Goal: Transaction & Acquisition: Book appointment/travel/reservation

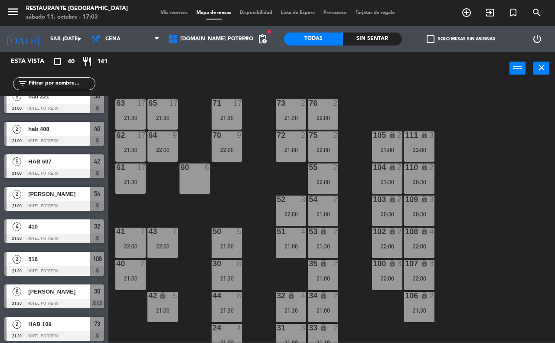
scroll to position [487, 0]
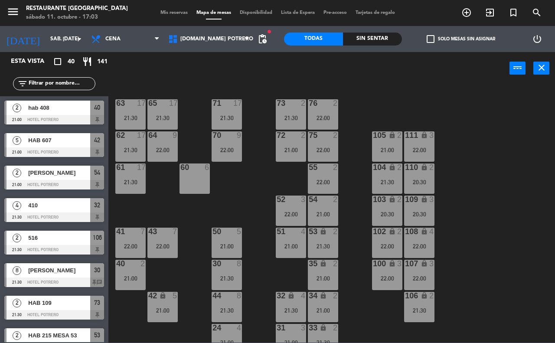
click at [63, 274] on span "[PERSON_NAME]" at bounding box center [59, 270] width 62 height 9
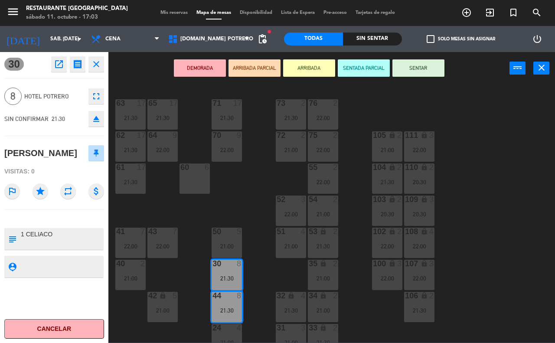
click at [488, 283] on div "65 17 21:30 71 17 21:30 73 2 21:30 76 2 22:00 63 17 21:30 64 9 22:00 62 17 21:3…" at bounding box center [334, 213] width 441 height 258
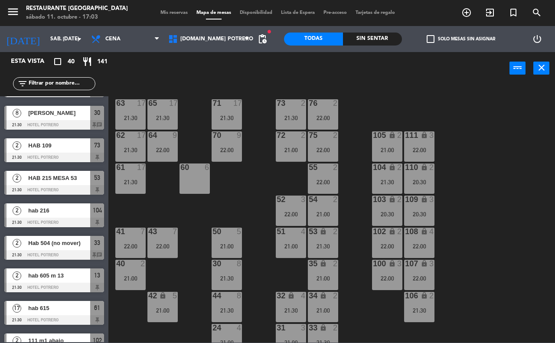
scroll to position [704, 0]
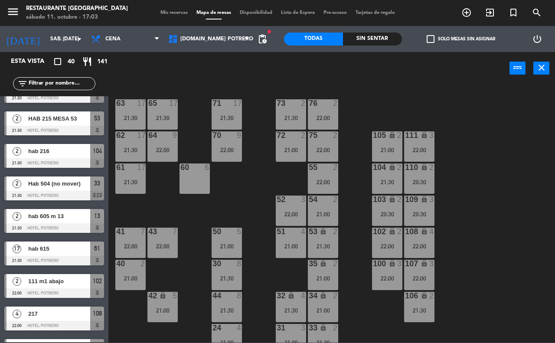
click at [77, 86] on input "text" at bounding box center [61, 84] width 67 height 10
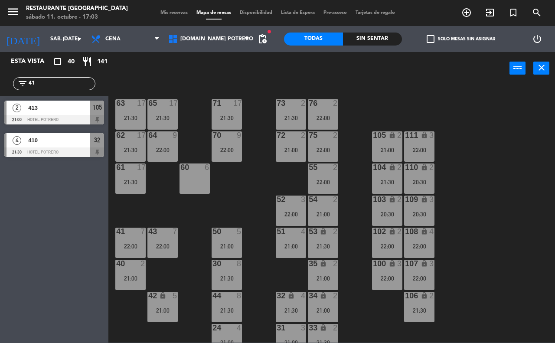
type input "4"
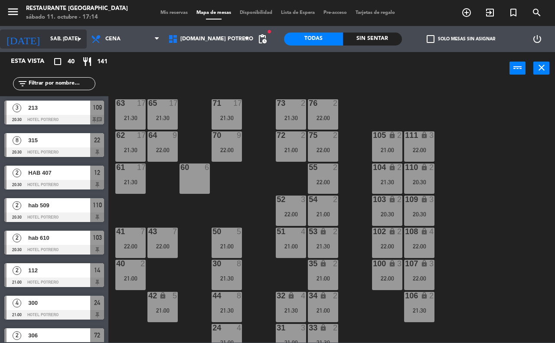
click at [76, 42] on icon "arrow_drop_down" at bounding box center [79, 39] width 10 height 10
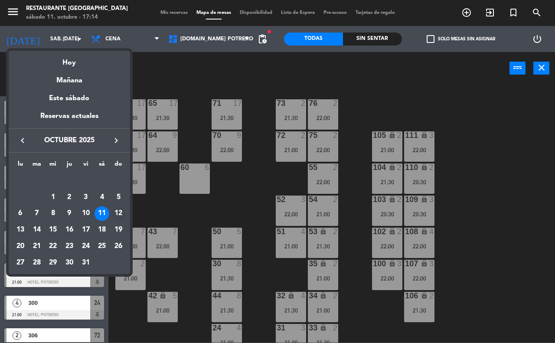
click at [115, 210] on div "12" at bounding box center [118, 213] width 15 height 15
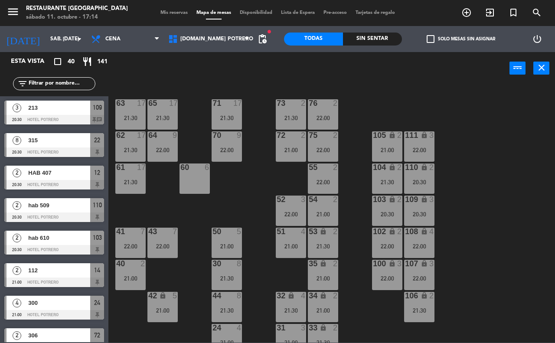
type input "dom. [DATE]"
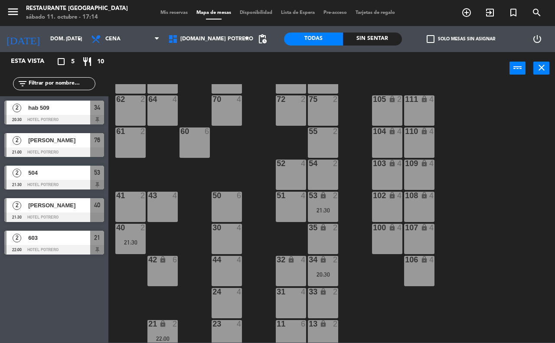
scroll to position [76, 0]
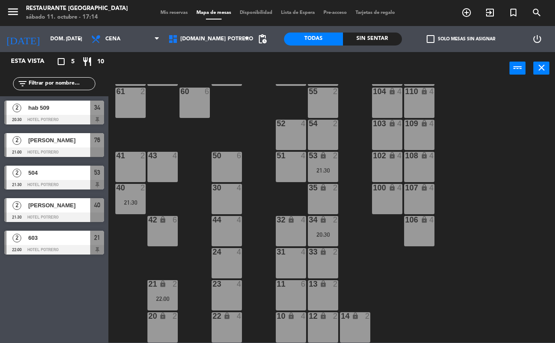
click at [295, 255] on div at bounding box center [291, 252] width 14 height 8
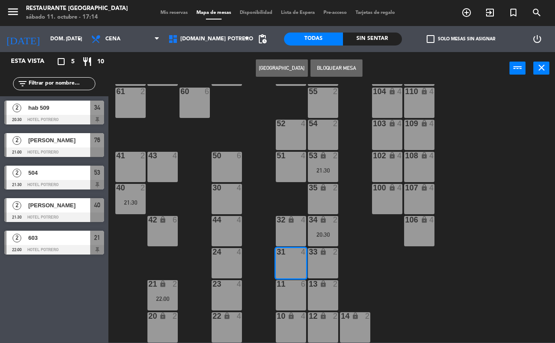
click at [262, 72] on button "[GEOGRAPHIC_DATA]" at bounding box center [282, 67] width 52 height 17
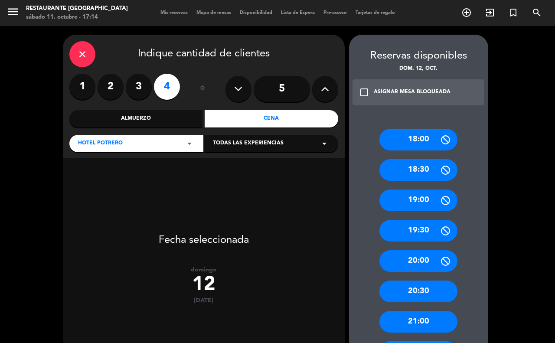
click at [224, 115] on div "Cena" at bounding box center [271, 118] width 133 height 17
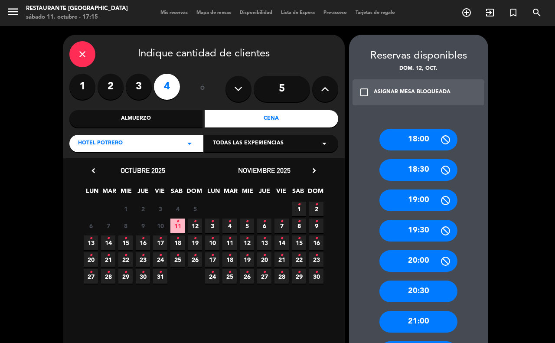
click at [192, 229] on span "12 •" at bounding box center [195, 225] width 14 height 14
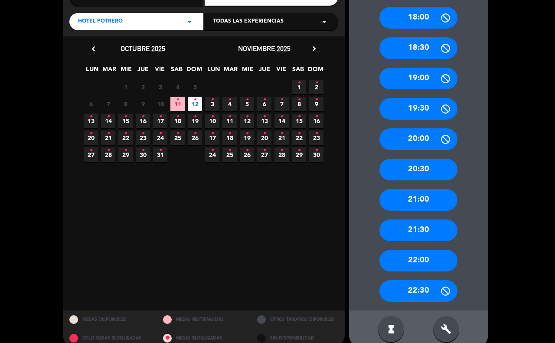
scroll to position [135, 0]
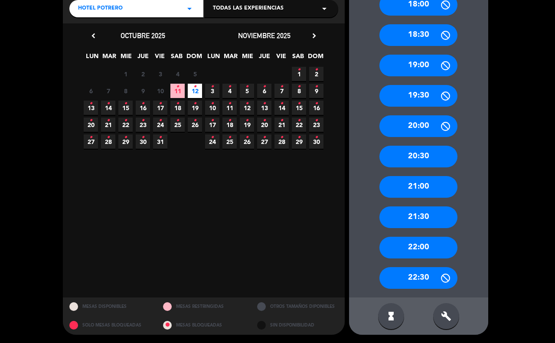
click at [434, 215] on div "21:30" at bounding box center [418, 217] width 78 height 22
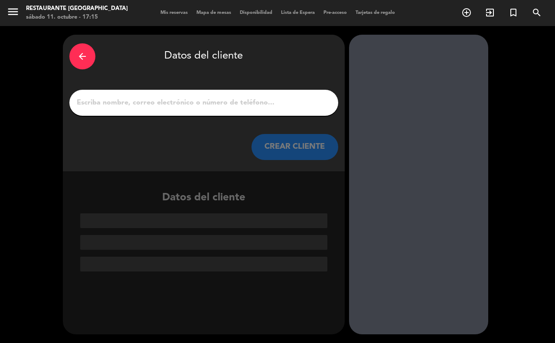
scroll to position [0, 0]
click at [90, 100] on input "1" at bounding box center [204, 103] width 256 height 12
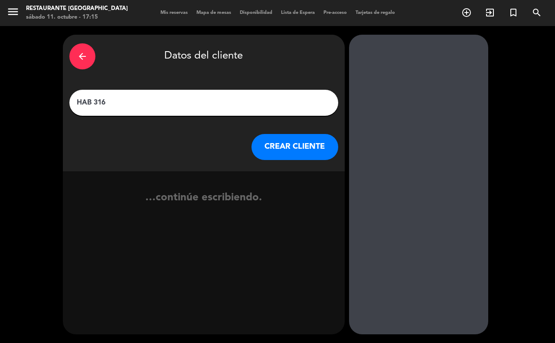
type input "HAB 316"
click at [328, 146] on button "CREAR CLIENTE" at bounding box center [294, 147] width 87 height 26
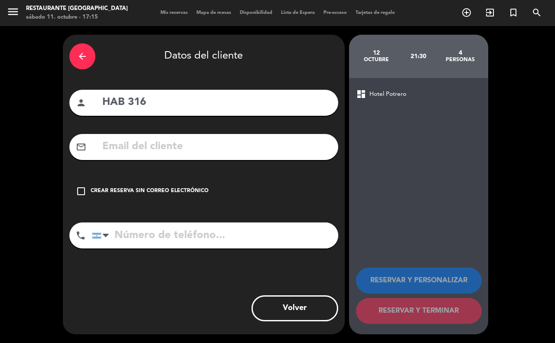
drag, startPoint x: 113, startPoint y: 191, endPoint x: 227, endPoint y: 175, distance: 115.8
click at [117, 189] on div "Crear reserva sin correo electrónico" at bounding box center [150, 191] width 118 height 9
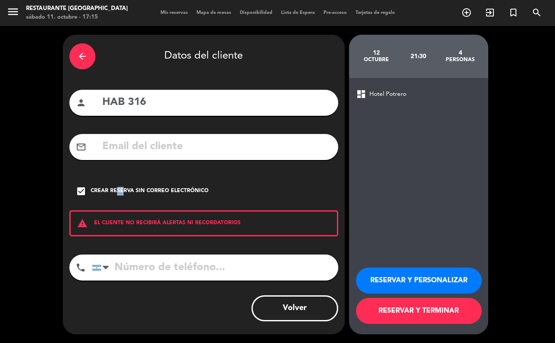
click at [414, 317] on button "RESERVAR Y TERMINAR" at bounding box center [419, 311] width 126 height 26
